Goal: Task Accomplishment & Management: Complete application form

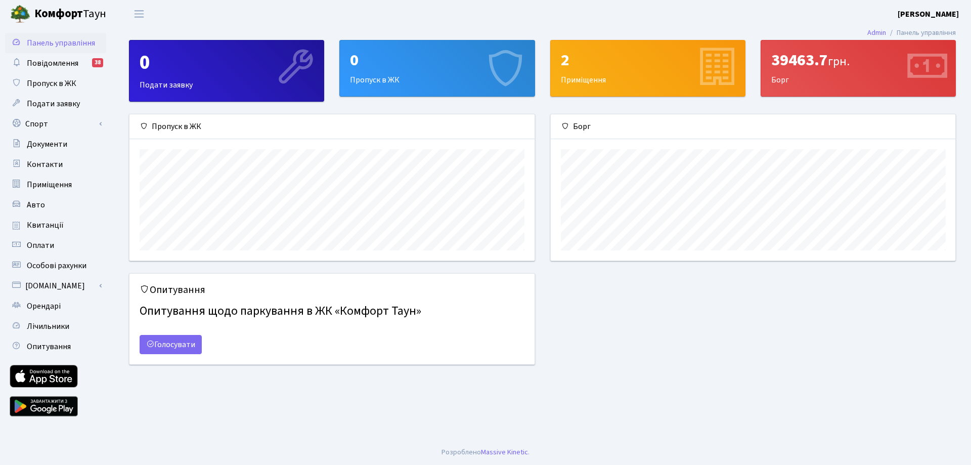
scroll to position [146, 405]
click at [421, 75] on div "0 Пропуск в ЖК" at bounding box center [437, 68] width 194 height 56
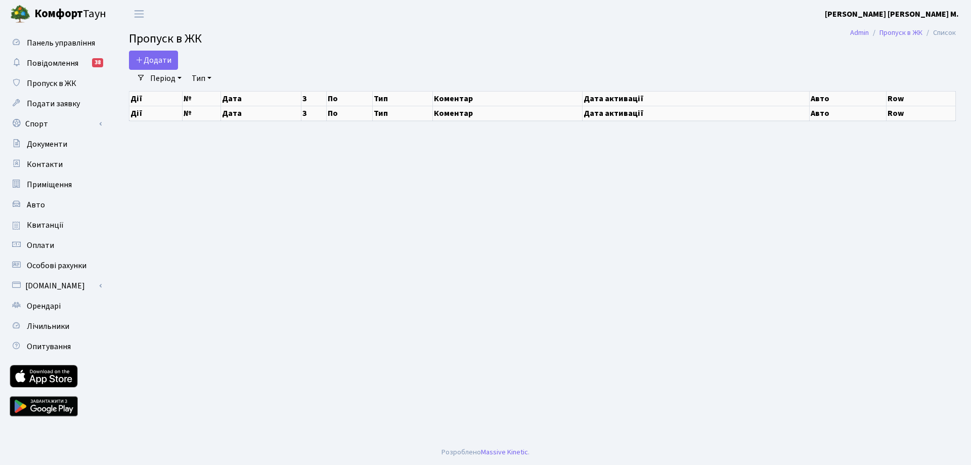
select select "25"
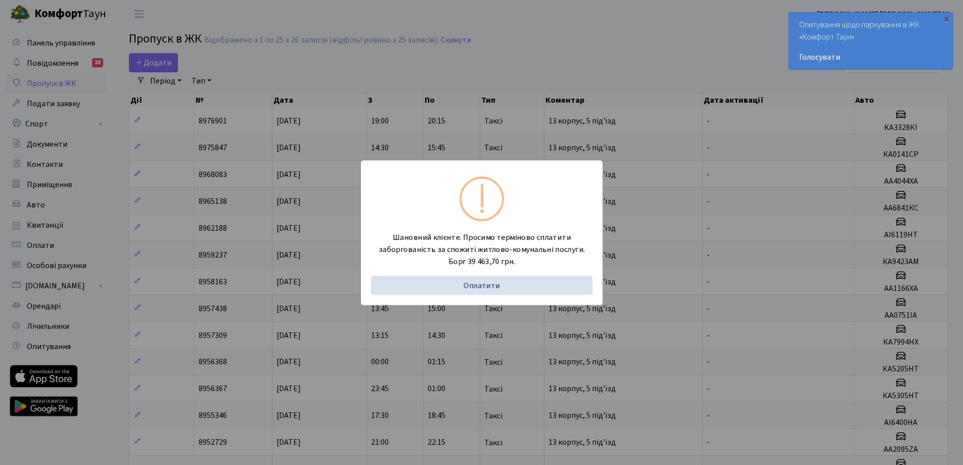
click at [466, 35] on div "Шановний клієнте. Просимо терміново сплатити заборгованість за спожиті житлово-…" at bounding box center [481, 232] width 963 height 465
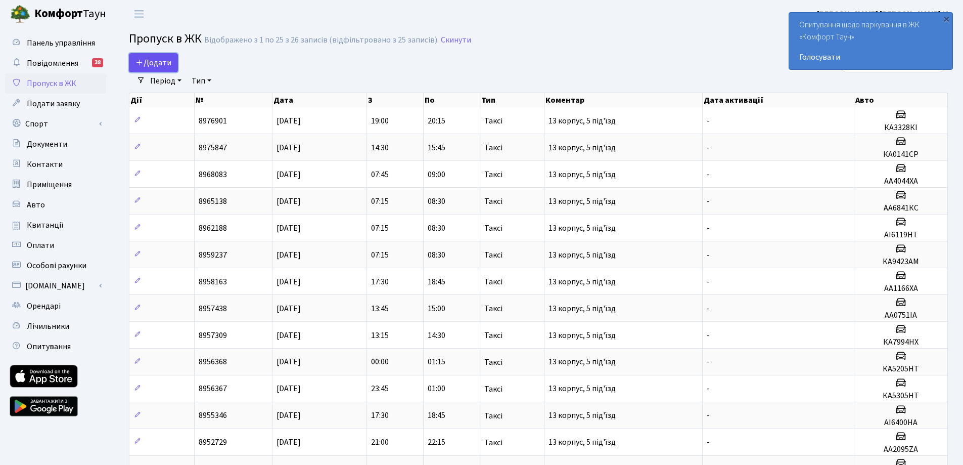
click at [155, 64] on span "Додати" at bounding box center [154, 62] width 36 height 11
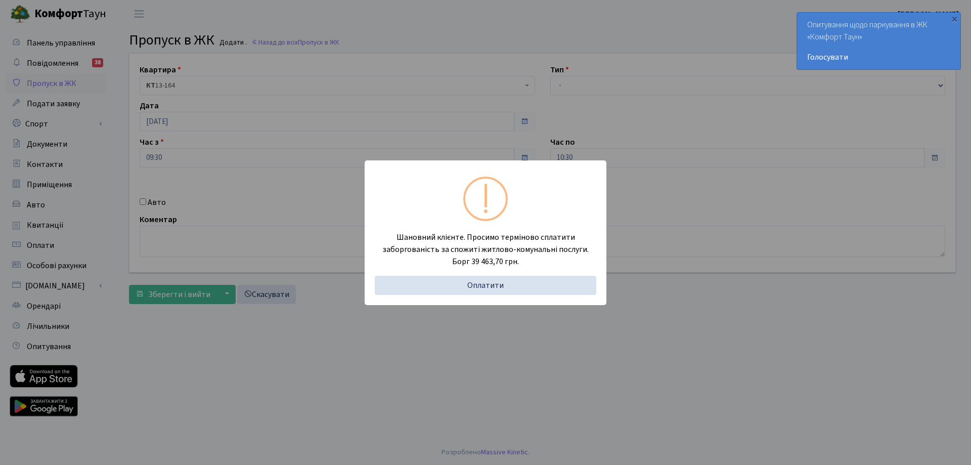
click at [496, 34] on div "Шановний клієнте. Просимо терміново сплатити заборгованість за спожиті житлово-…" at bounding box center [485, 232] width 971 height 465
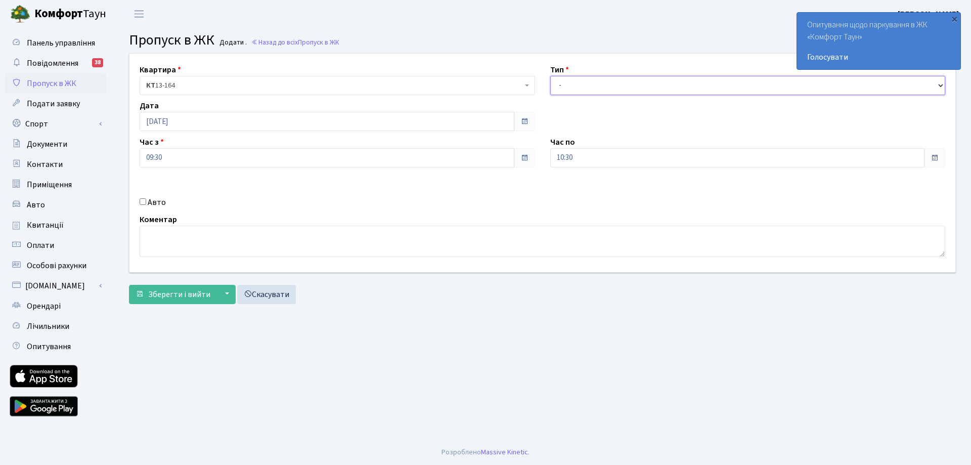
click at [613, 86] on select "- Доставка Таксі Гості Сервіс" at bounding box center [747, 85] width 395 height 19
select select "3"
click at [550, 76] on select "- Доставка Таксі Гості Сервіс" at bounding box center [747, 85] width 395 height 19
click at [228, 245] on textarea at bounding box center [543, 241] width 806 height 31
type textarea "Артем 13 корпус 5 під'їзд"
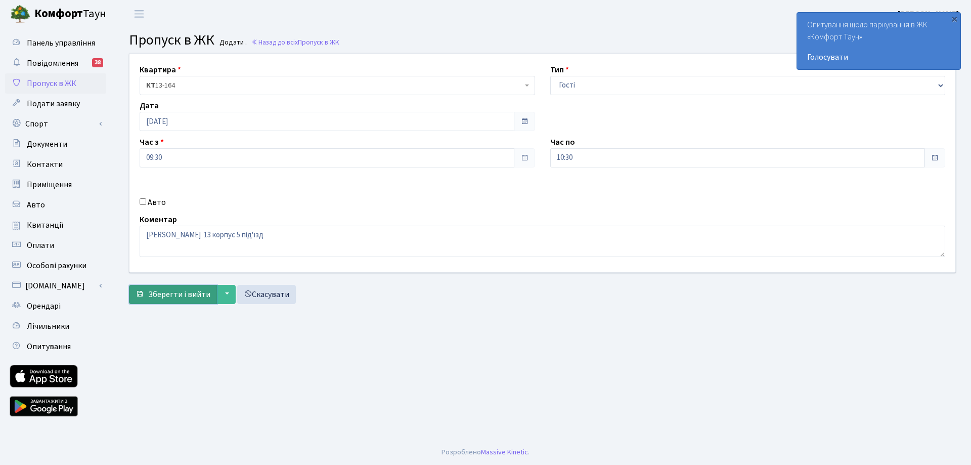
click at [176, 292] on span "Зберегти і вийти" at bounding box center [179, 294] width 62 height 11
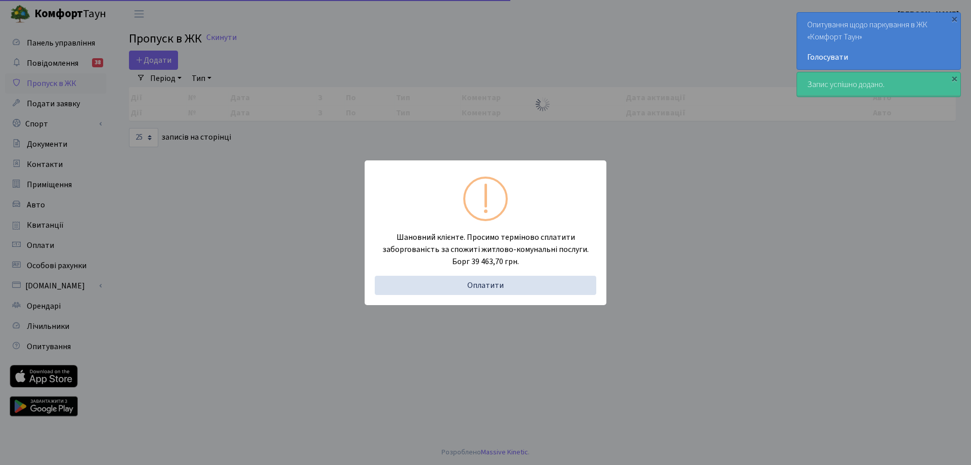
select select "25"
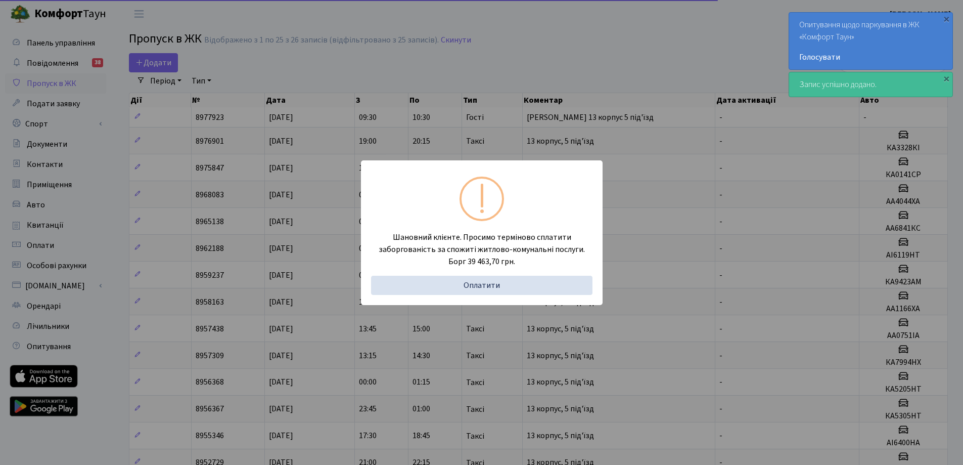
click at [444, 66] on div "Шановний клієнте. Просимо терміново сплатити заборгованість за спожиті житлово-…" at bounding box center [481, 232] width 963 height 465
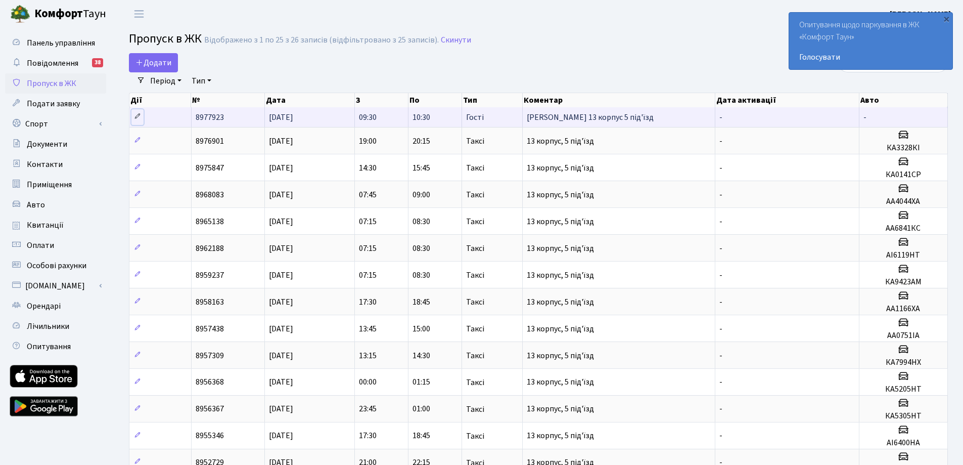
click at [135, 115] on icon at bounding box center [137, 116] width 7 height 7
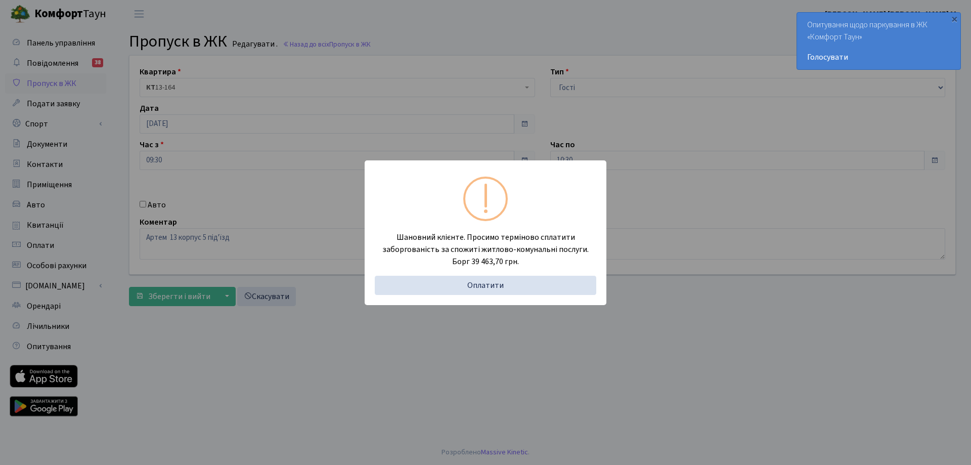
click at [624, 54] on div "Шановний клієнте. Просимо терміново сплатити заборгованість за спожиті житлово-…" at bounding box center [485, 232] width 971 height 465
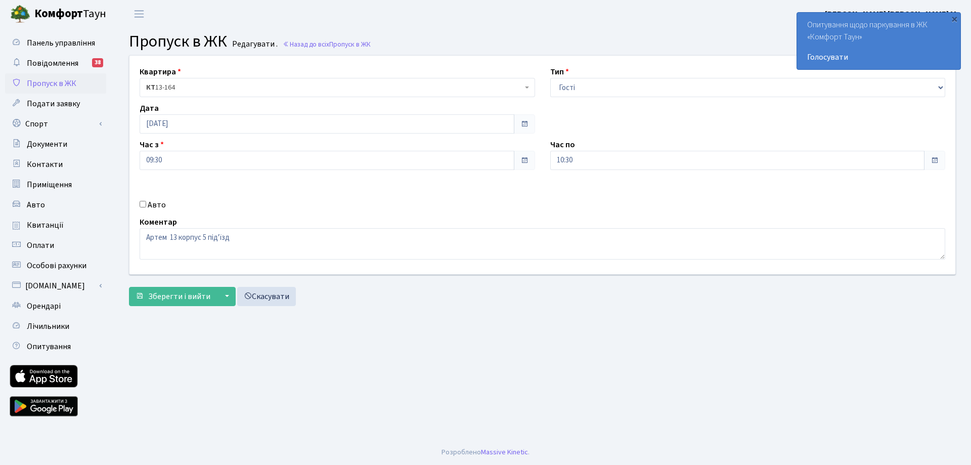
click at [143, 202] on input "Авто" at bounding box center [143, 204] width 7 height 7
checkbox input "true"
click at [595, 193] on input "text" at bounding box center [747, 196] width 395 height 19
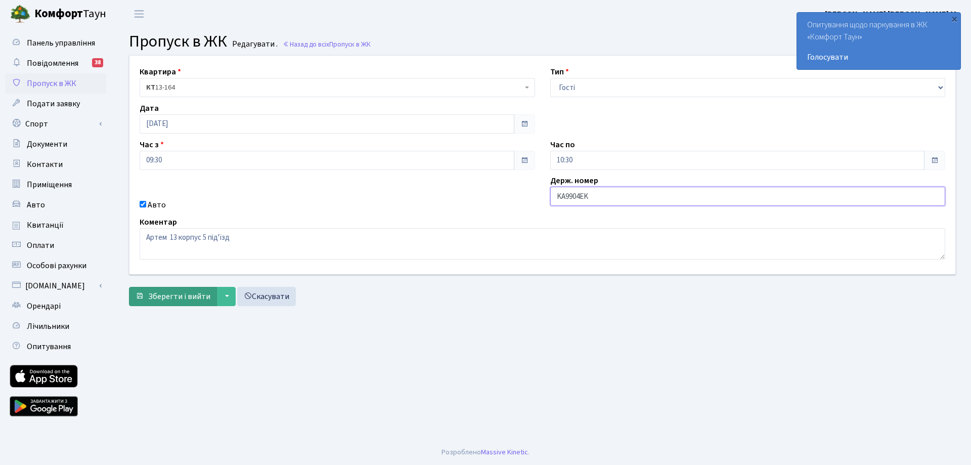
type input "KA9904EK"
click at [162, 295] on span "Зберегти і вийти" at bounding box center [179, 296] width 62 height 11
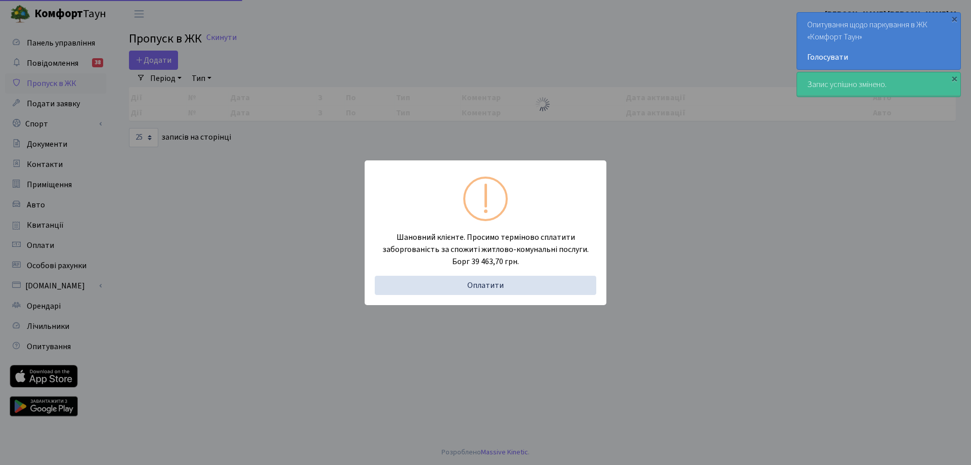
select select "25"
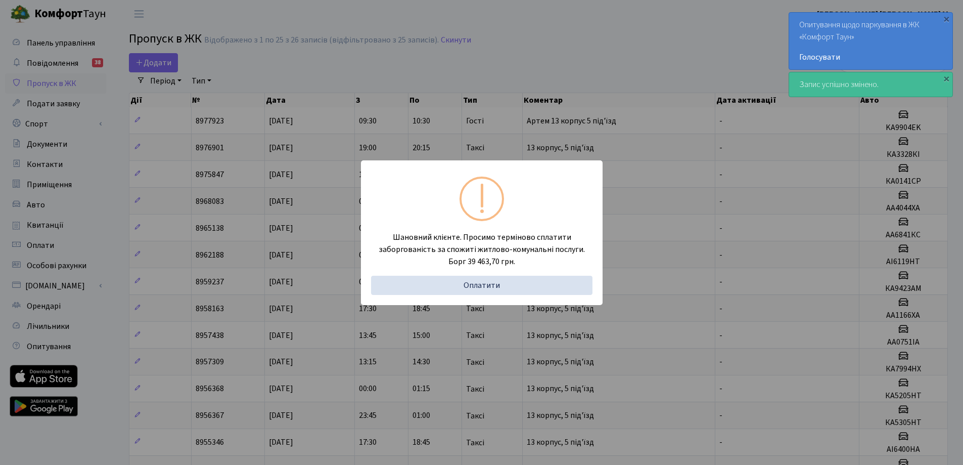
click at [364, 85] on div "Шановний клієнте. Просимо терміново сплатити заборгованість за спожиті житлово-…" at bounding box center [481, 232] width 963 height 465
